Goal: Communication & Community: Answer question/provide support

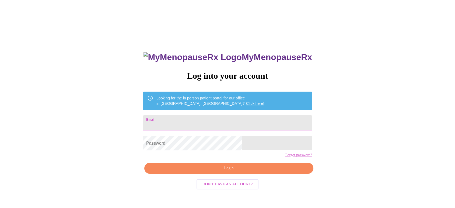
click at [196, 121] on input "Email" at bounding box center [227, 122] width 169 height 15
type input "[PERSON_NAME][EMAIL_ADDRESS][PERSON_NAME][DOMAIN_NAME]"
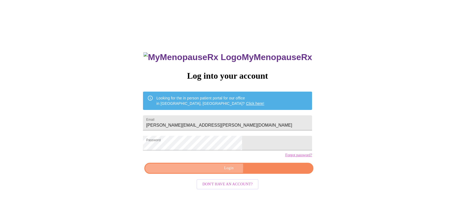
click at [193, 171] on span "Login" at bounding box center [228, 168] width 157 height 7
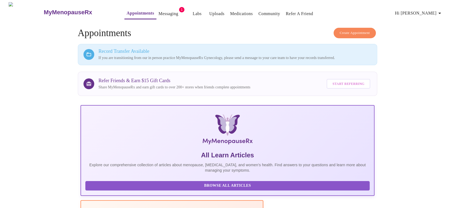
click at [158, 12] on link "Messaging" at bounding box center [168, 14] width 20 height 8
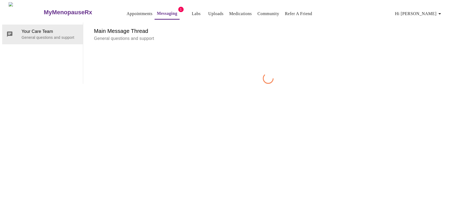
scroll to position [20, 0]
